Goal: Task Accomplishment & Management: Manage account settings

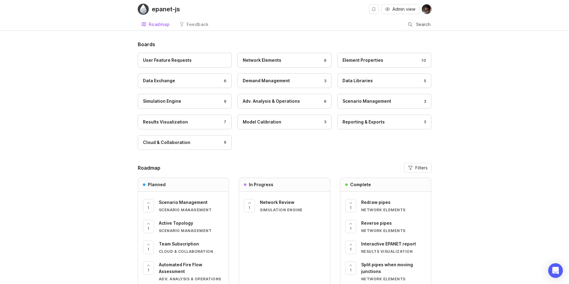
click at [189, 26] on div "Feedback" at bounding box center [198, 24] width 22 height 4
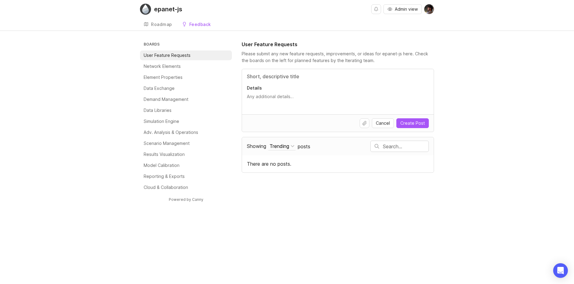
click at [415, 10] on span "Admin view" at bounding box center [406, 9] width 23 height 6
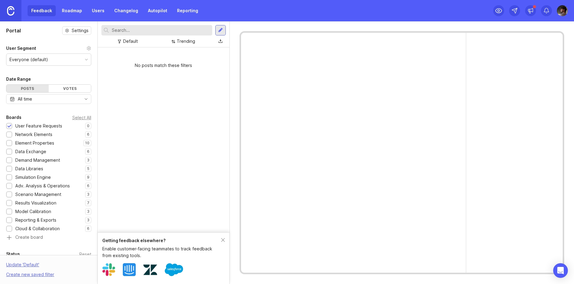
click at [98, 10] on link "Users" at bounding box center [98, 10] width 20 height 11
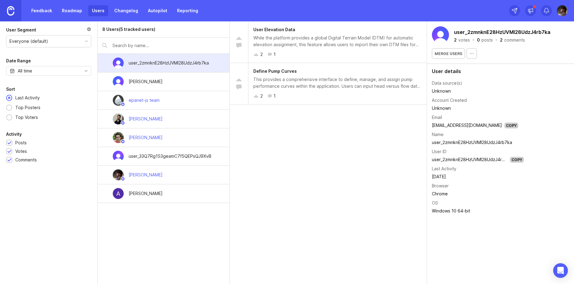
click at [471, 55] on icon "button" at bounding box center [471, 53] width 5 height 5
click at [505, 57] on div "Merge users" at bounding box center [500, 53] width 137 height 10
click at [13, 11] on img at bounding box center [10, 10] width 7 height 9
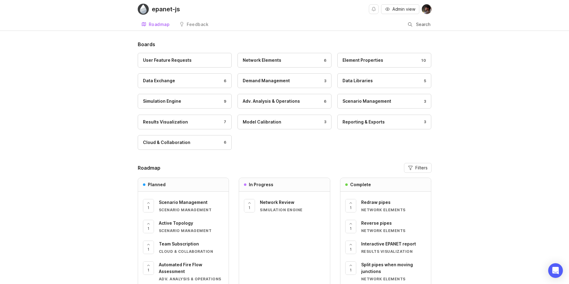
click at [194, 17] on div "epanet-js Admin view" at bounding box center [285, 9] width 294 height 18
click at [194, 23] on div "Feedback" at bounding box center [198, 24] width 22 height 4
